Goal: Communication & Community: Participate in discussion

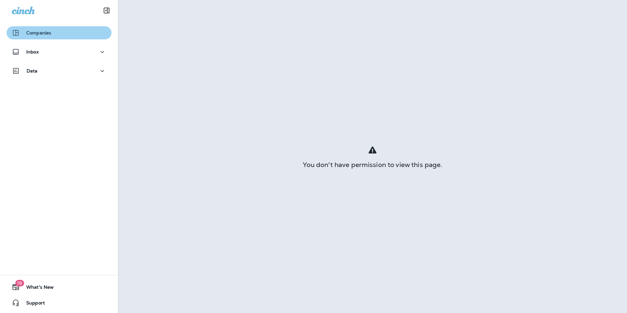
click at [75, 31] on div "Companies" at bounding box center [59, 33] width 94 height 8
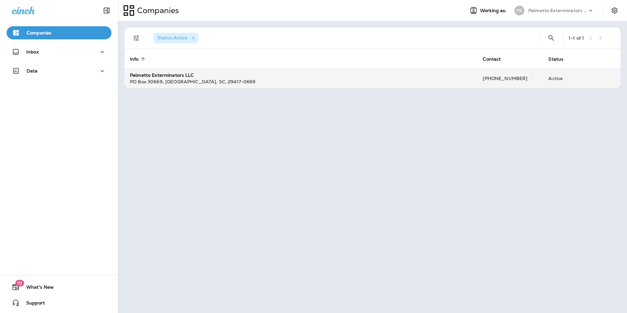
click at [216, 85] on td "Palmetto Exterminators LLC [GEOGRAPHIC_DATA]-0669" at bounding box center [301, 79] width 353 height 20
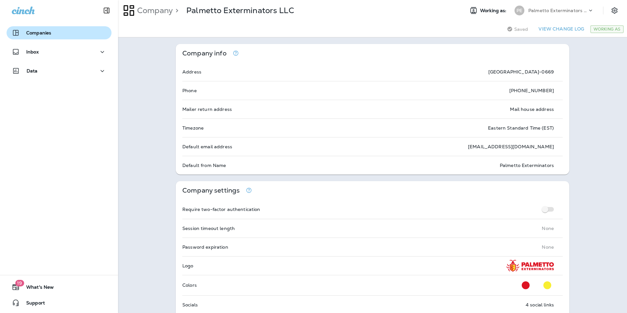
click at [43, 38] on button "Companies" at bounding box center [59, 32] width 105 height 13
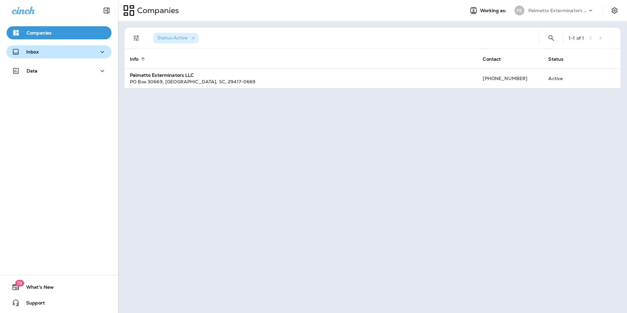
click at [49, 52] on div "Inbox" at bounding box center [59, 52] width 94 height 8
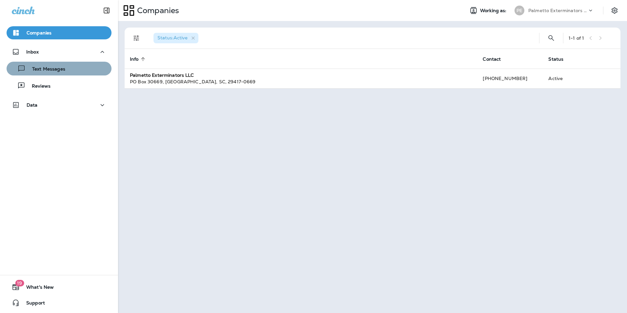
click at [59, 72] on div "Text Messages" at bounding box center [37, 69] width 56 height 10
